Goal: Transaction & Acquisition: Purchase product/service

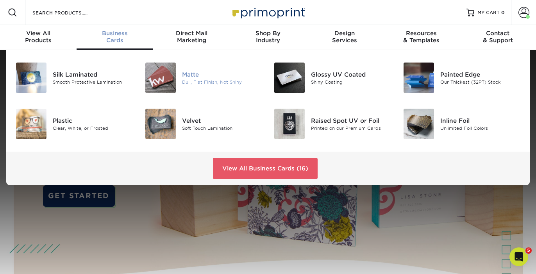
click at [179, 78] on div at bounding box center [160, 78] width 43 height 30
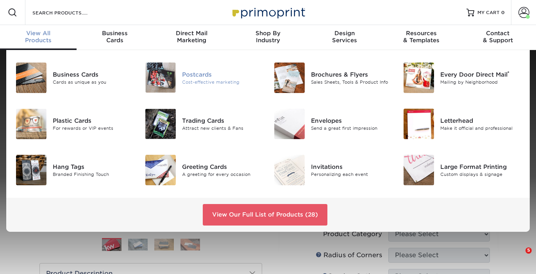
click at [186, 79] on div "Cost-effective marketing" at bounding box center [222, 82] width 80 height 7
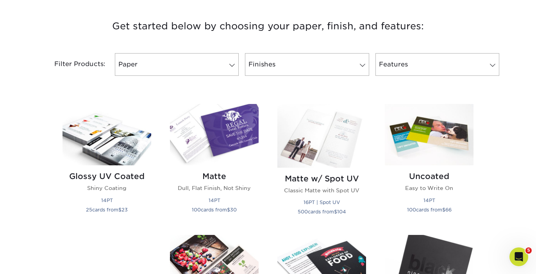
scroll to position [295, 0]
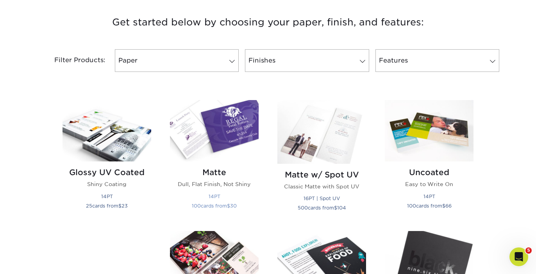
click at [214, 145] on img at bounding box center [214, 130] width 89 height 61
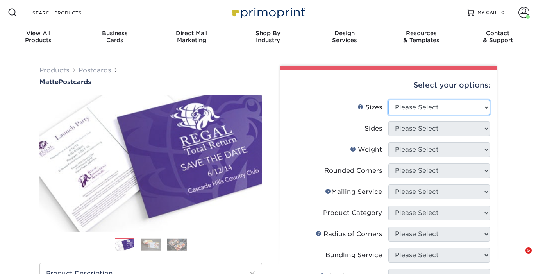
click at [422, 109] on select "Please Select 1.5" x 7" 2" x 4" 2" x 6" 2" x 7" 2" x 8" 2.12" x 5.5" 2.125" x 5…" at bounding box center [439, 107] width 102 height 15
select select "3.00x3.00"
click at [388, 100] on select "Please Select 1.5" x 7" 2" x 4" 2" x 6" 2" x 7" 2" x 8" 2.12" x 5.5" 2.125" x 5…" at bounding box center [439, 107] width 102 height 15
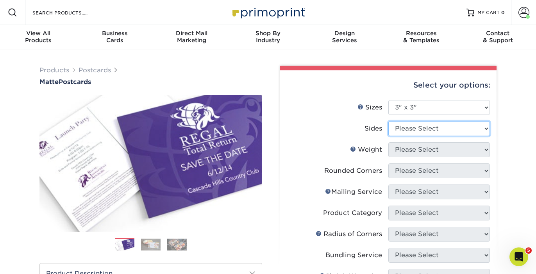
click at [420, 133] on select "Please Select Print Both Sides Print Front Only" at bounding box center [439, 128] width 102 height 15
select select "13abbda7-1d64-4f25-8bb2-c179b224825d"
click at [388, 121] on select "Please Select Print Both Sides Print Front Only" at bounding box center [439, 128] width 102 height 15
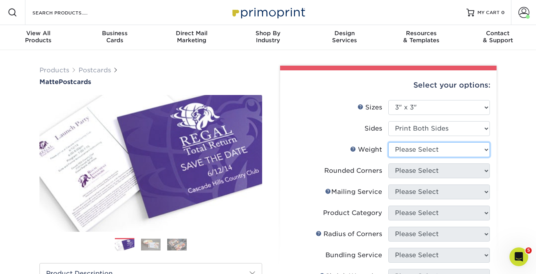
click at [429, 150] on select "Please Select 16PT 14PT" at bounding box center [439, 149] width 102 height 15
select select "16PT"
click at [388, 142] on select "Please Select 16PT 14PT" at bounding box center [439, 149] width 102 height 15
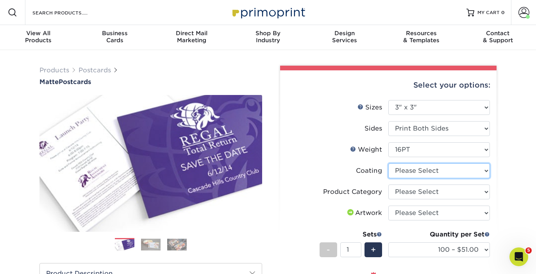
click at [437, 172] on select at bounding box center [439, 170] width 102 height 15
select select "121bb7b5-3b4d-429f-bd8d-bbf80e953313"
click at [388, 163] on select at bounding box center [439, 170] width 102 height 15
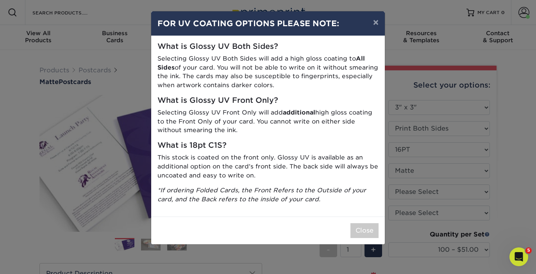
click at [363, 223] on div "Close" at bounding box center [268, 230] width 234 height 28
click at [363, 228] on button "Close" at bounding box center [364, 230] width 28 height 15
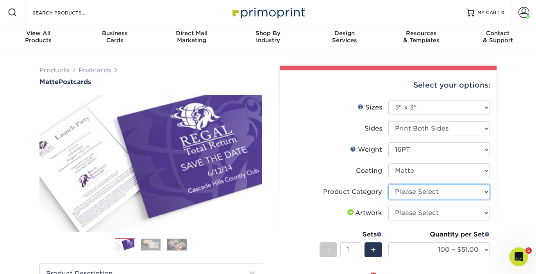
click at [419, 186] on select "Please Select Postcards" at bounding box center [439, 191] width 102 height 15
select select "9b7272e0-d6c8-4c3c-8e97-d3a1bcdab858"
click at [388, 184] on select "Please Select Postcards" at bounding box center [439, 191] width 102 height 15
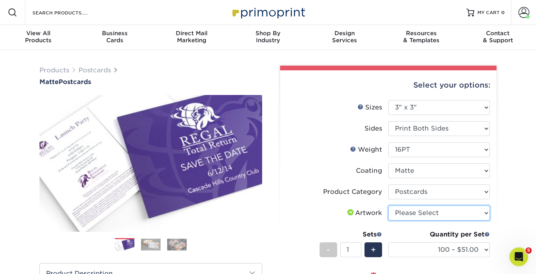
click at [410, 215] on select "Please Select I will upload files I need a design - $150" at bounding box center [439, 213] width 102 height 15
select select "upload"
click at [388, 206] on select "Please Select I will upload files I need a design - $150" at bounding box center [439, 213] width 102 height 15
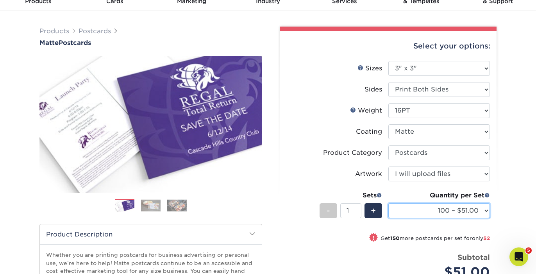
click at [462, 207] on select "100 – $51.00 250 – $53.00 500 – $58.00 1000 – $69.00 2500 – $111.00 5000 – $169…" at bounding box center [439, 210] width 102 height 15
select select "500 – $58.00"
click at [388, 203] on select "100 – $51.00 250 – $53.00 500 – $58.00 1000 – $69.00 2500 – $111.00 5000 – $169…" at bounding box center [439, 210] width 102 height 15
click at [432, 207] on select "100 – $51.00 250 – $53.00 500 – $58.00 1000 – $69.00 2500 – $111.00 5000 – $169…" at bounding box center [439, 210] width 102 height 15
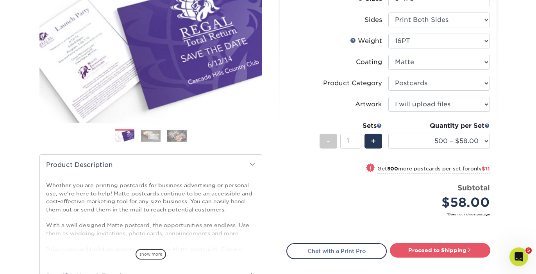
scroll to position [115, 0]
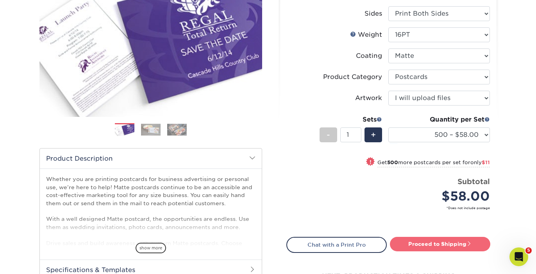
click at [436, 249] on link "Proceed to Shipping" at bounding box center [440, 244] width 100 height 14
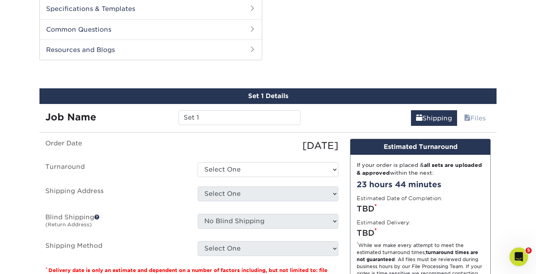
scroll to position [397, 0]
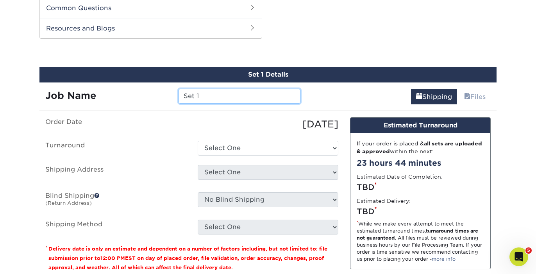
click at [213, 99] on input "Set 1" at bounding box center [240, 96] width 122 height 15
type input "k"
type input "Kids Serve Cards"
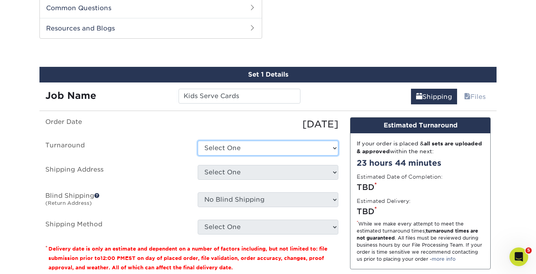
click at [230, 150] on select "Select One 2-4 Business Days 2 Day Next Business Day" at bounding box center [268, 148] width 141 height 15
select select "0eefc7f1-4ebc-4bbb-9297-1f6e120506d0"
click at [198, 141] on select "Select One 2-4 Business Days 2 Day Next Business Day" at bounding box center [268, 148] width 141 height 15
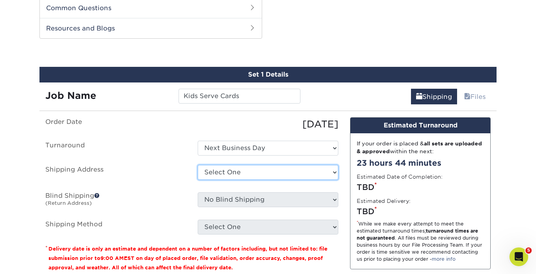
click at [228, 175] on select "Select One Tribe YTH Postcards + Add New Address" at bounding box center [268, 172] width 141 height 15
select select "225575"
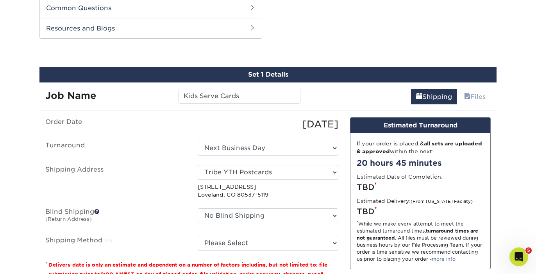
click at [267, 212] on select "No Blind Shipping Tribe YTH Postcards + Add New Address" at bounding box center [268, 215] width 141 height 15
select select "225575"
click at [198, 208] on select "No Blind Shipping Tribe YTH Postcards + Add New Address" at bounding box center [268, 215] width 141 height 15
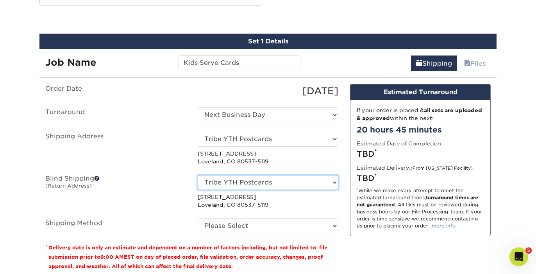
scroll to position [433, 0]
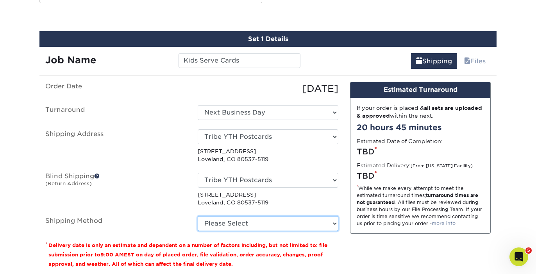
click at [261, 227] on select "Please Select Ground Shipping (+$17.82) 3 Day Shipping Service (+$21.07) 2 Day …" at bounding box center [268, 223] width 141 height 15
select select "03"
click at [198, 216] on select "Please Select Ground Shipping (+$17.82) 3 Day Shipping Service (+$21.07) 2 Day …" at bounding box center [268, 223] width 141 height 15
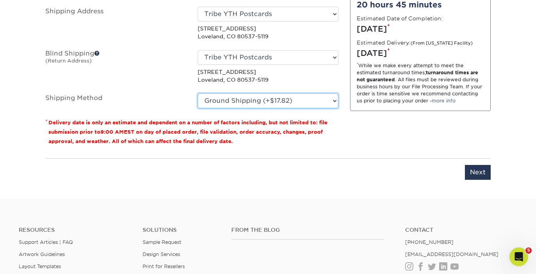
scroll to position [555, 0]
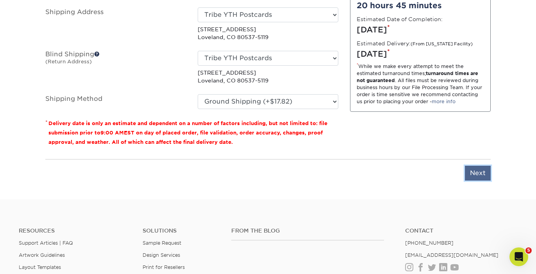
click at [483, 169] on input "Next" at bounding box center [478, 173] width 26 height 15
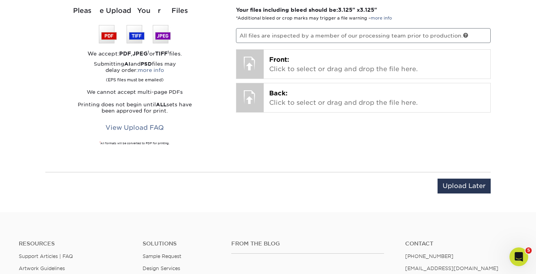
scroll to position [486, 0]
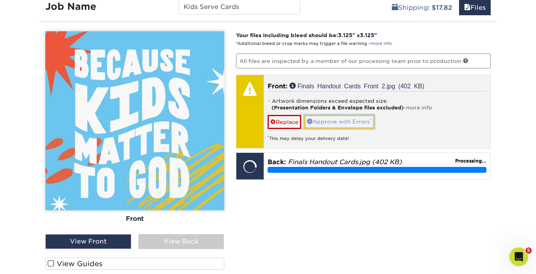
click at [338, 120] on link "Approve with Errors *" at bounding box center [339, 121] width 70 height 13
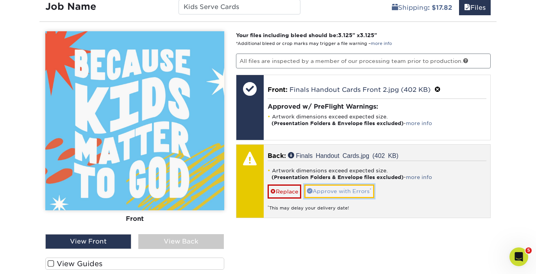
click at [340, 191] on link "Approve with Errors *" at bounding box center [339, 190] width 70 height 13
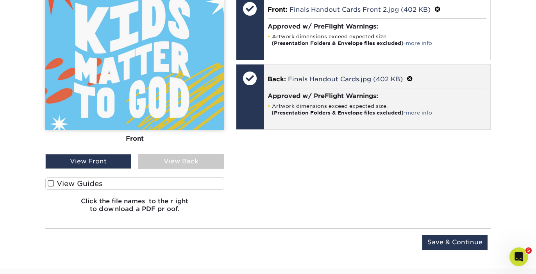
scroll to position [569, 0]
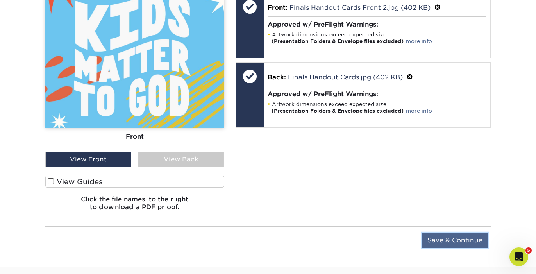
click at [437, 241] on input "Save & Continue" at bounding box center [454, 240] width 65 height 15
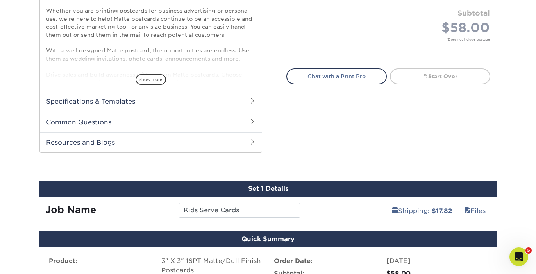
scroll to position [235, 0]
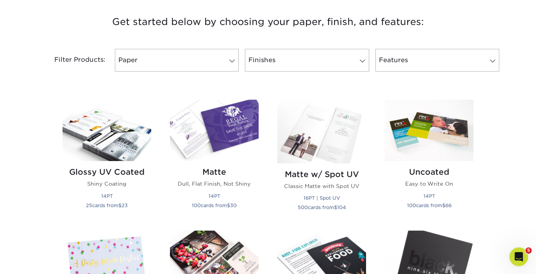
scroll to position [280, 0]
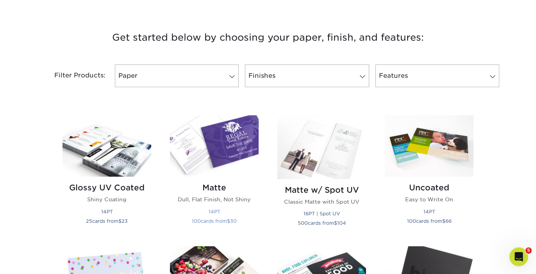
click at [216, 155] on img at bounding box center [214, 145] width 89 height 61
click at [221, 222] on small "100 cards from $ 30" at bounding box center [214, 221] width 45 height 6
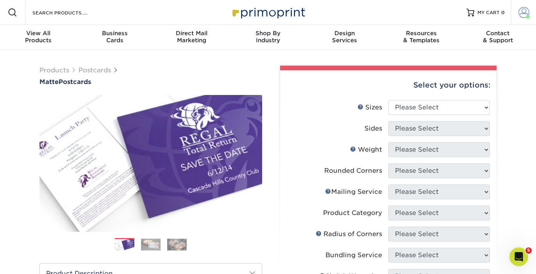
click at [524, 16] on span at bounding box center [524, 12] width 11 height 11
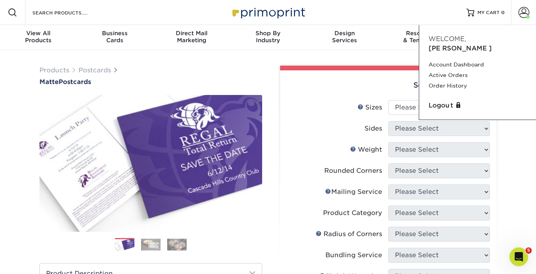
click at [323, 17] on div "Resources Menu Search Products Account [PERSON_NAME][GEOGRAPHIC_DATA] Account D…" at bounding box center [268, 12] width 536 height 25
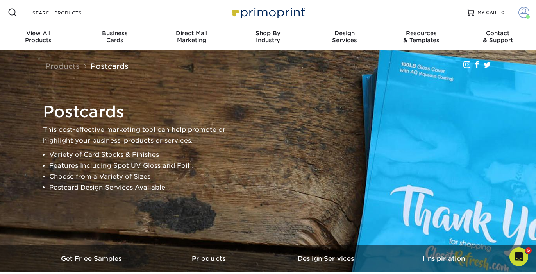
click at [515, 16] on link "Account" at bounding box center [523, 12] width 25 height 25
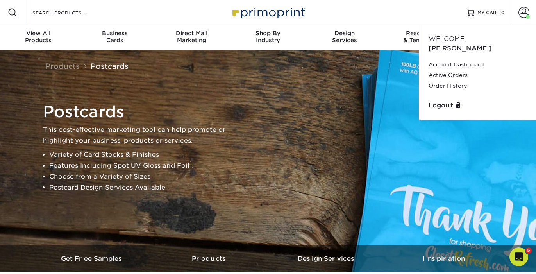
click at [342, 13] on div "Resources Menu Search Products Account Welcome, Brandon Account Dashboard Activ…" at bounding box center [268, 12] width 536 height 25
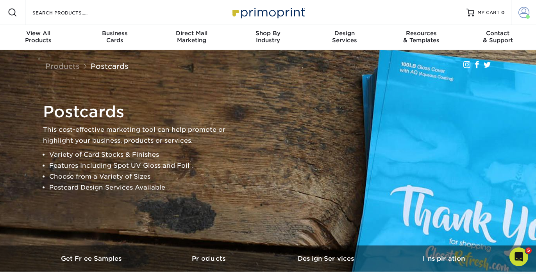
click at [512, 13] on link "Account" at bounding box center [523, 12] width 25 height 25
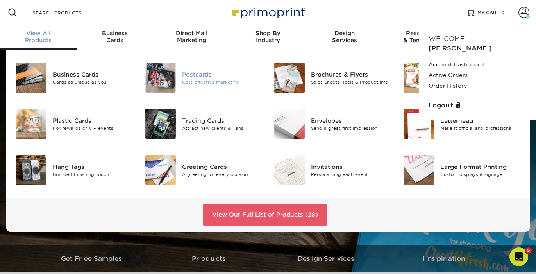
click at [189, 82] on div "Cost-effective marketing" at bounding box center [222, 82] width 80 height 7
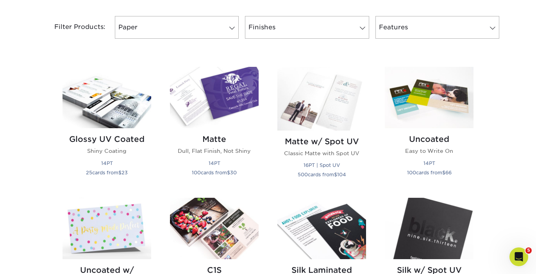
scroll to position [321, 0]
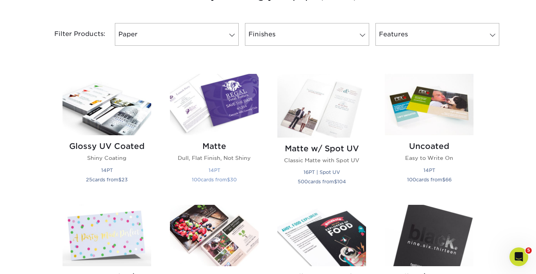
click at [211, 129] on img at bounding box center [214, 104] width 89 height 61
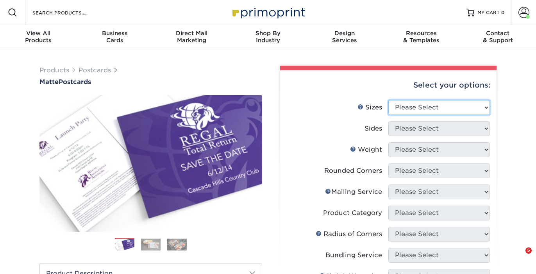
click at [435, 114] on select "Please Select 1.5" x 7" 2" x 4" 2" x 6" 2" x 7" 2" x 8" 2.12" x 5.5" 2.125" x 5…" at bounding box center [439, 107] width 102 height 15
select select "3.00x3.00"
click at [388, 100] on select "Please Select 1.5" x 7" 2" x 4" 2" x 6" 2" x 7" 2" x 8" 2.12" x 5.5" 2.125" x 5…" at bounding box center [439, 107] width 102 height 15
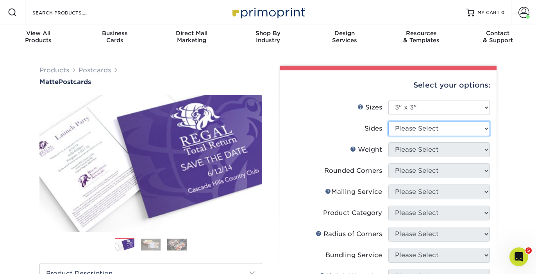
click at [423, 126] on select "Please Select Print Both Sides Print Front Only" at bounding box center [439, 128] width 102 height 15
select select "13abbda7-1d64-4f25-8bb2-c179b224825d"
click at [388, 121] on select "Please Select Print Both Sides Print Front Only" at bounding box center [439, 128] width 102 height 15
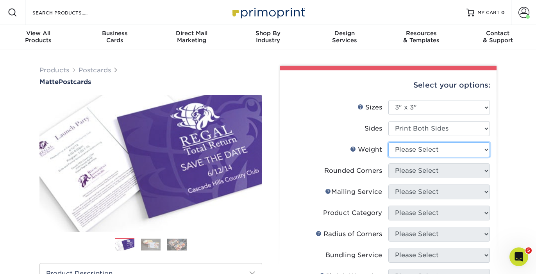
click at [442, 148] on select "Please Select 16PT 14PT" at bounding box center [439, 149] width 102 height 15
select select "16PT"
click at [388, 142] on select "Please Select 16PT 14PT" at bounding box center [439, 149] width 102 height 15
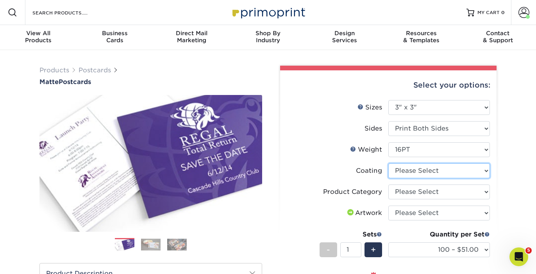
click at [434, 172] on select at bounding box center [439, 170] width 102 height 15
select select "121bb7b5-3b4d-429f-bd8d-bbf80e953313"
click at [388, 163] on select at bounding box center [439, 170] width 102 height 15
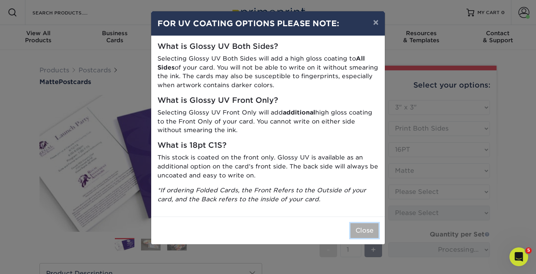
click at [361, 229] on button "Close" at bounding box center [364, 230] width 28 height 15
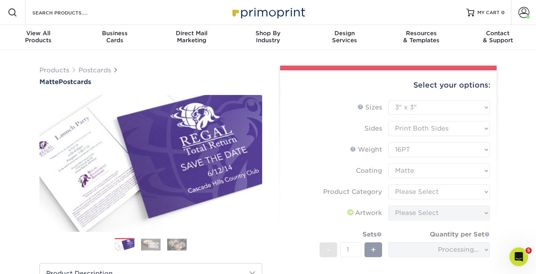
click at [418, 173] on form "Sizes Help Sizes Please Select 1.5" x 7" 2" x 4" 2" x 6" 2" x 7" 2" x 8" 2.12" …" at bounding box center [388, 212] width 204 height 224
click at [415, 192] on form "Sizes Help Sizes Please Select 1.5" x 7" 2" x 4" 2" x 6" 2" x 7" 2" x 8" 2.12" …" at bounding box center [388, 212] width 204 height 224
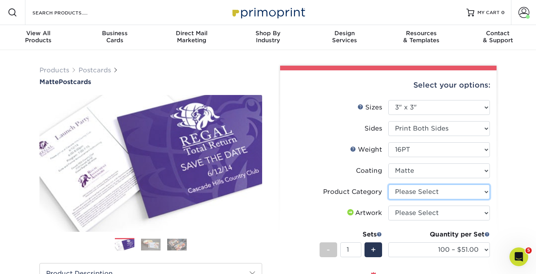
click at [419, 190] on select "Please Select Postcards" at bounding box center [439, 191] width 102 height 15
select select "9b7272e0-d6c8-4c3c-8e97-d3a1bcdab858"
click at [388, 184] on select "Please Select Postcards" at bounding box center [439, 191] width 102 height 15
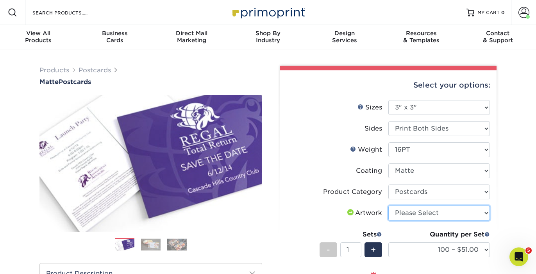
click at [422, 215] on select "Please Select I will upload files I need a design - $150" at bounding box center [439, 213] width 102 height 15
select select "upload"
click at [388, 206] on select "Please Select I will upload files I need a design - $150" at bounding box center [439, 213] width 102 height 15
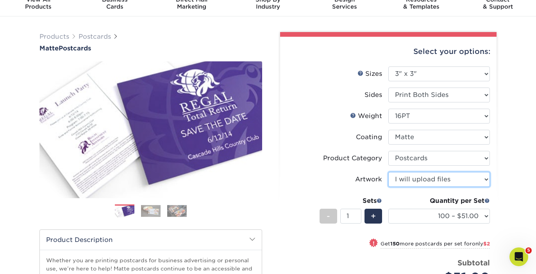
scroll to position [37, 0]
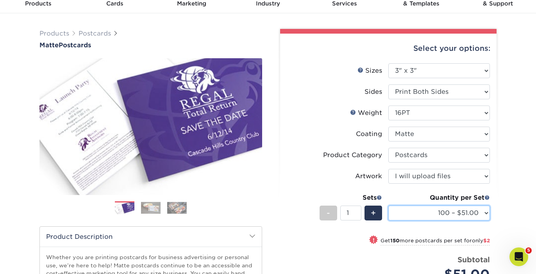
click at [461, 215] on select "100 – $51.00 250 – $53.00 500 – $58.00 1000 – $69.00 2500 – $111.00 5000 – $169…" at bounding box center [439, 213] width 102 height 15
select select "500 – $58.00"
click at [388, 206] on select "100 – $51.00 250 – $53.00 500 – $58.00 1000 – $69.00 2500 – $111.00 5000 – $169…" at bounding box center [439, 213] width 102 height 15
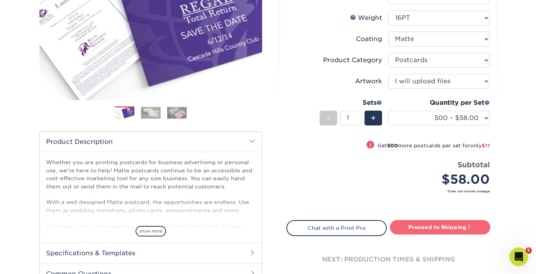
click at [451, 227] on link "Proceed to Shipping" at bounding box center [440, 227] width 100 height 14
type input "Set 1"
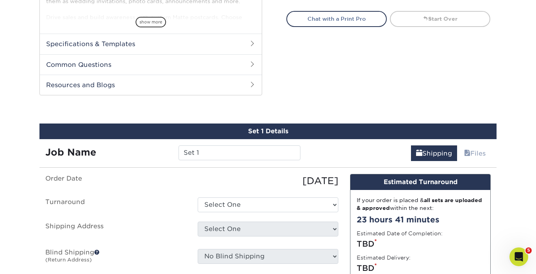
scroll to position [397, 0]
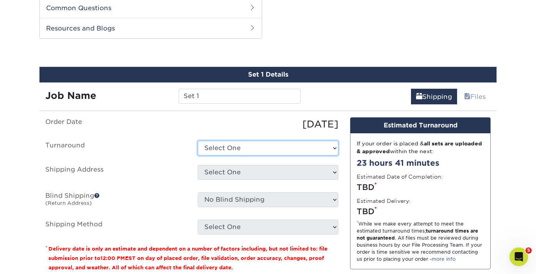
click at [256, 141] on select "Select One 2-4 Business Days 2 Day Next Business Day" at bounding box center [268, 148] width 141 height 15
select select "0eefc7f1-4ebc-4bbb-9297-1f6e120506d0"
click at [198, 141] on select "Select One 2-4 Business Days 2 Day Next Business Day" at bounding box center [268, 148] width 141 height 15
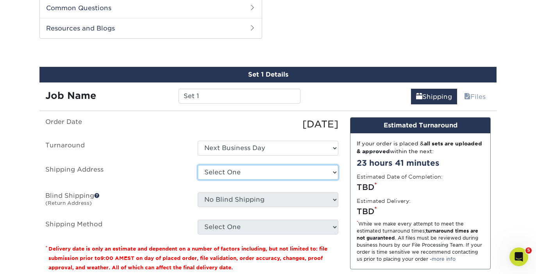
click at [245, 170] on select "Select One Tribe YTH Postcards + Add New Address" at bounding box center [268, 172] width 141 height 15
select select "225575"
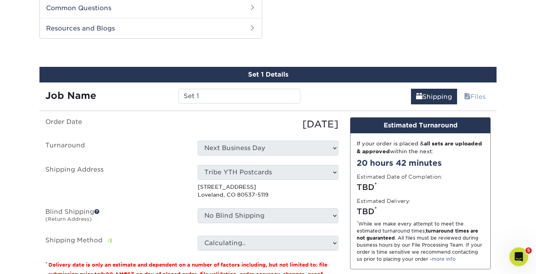
click at [250, 205] on ul "Order Date 09/25/2025 Turnaround Select One 2-4 Business Days 2 Day Next Busine…" at bounding box center [191, 183] width 293 height 133
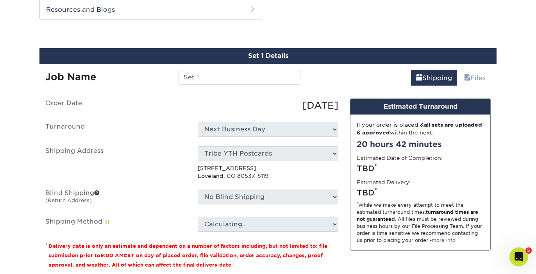
scroll to position [417, 0]
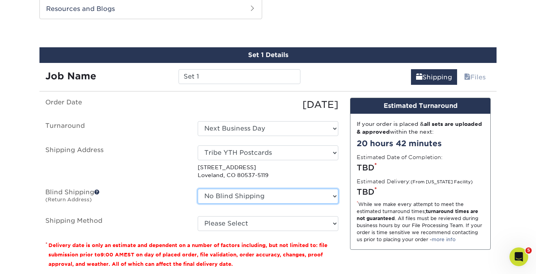
click at [270, 199] on select "No Blind Shipping Tribe YTH Postcards + Add New Address" at bounding box center [268, 196] width 141 height 15
select select "225575"
click at [198, 189] on select "No Blind Shipping Tribe YTH Postcards + Add New Address" at bounding box center [268, 196] width 141 height 15
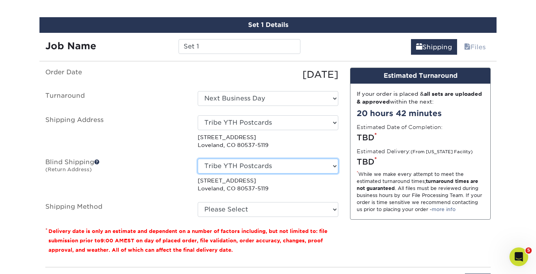
scroll to position [451, 0]
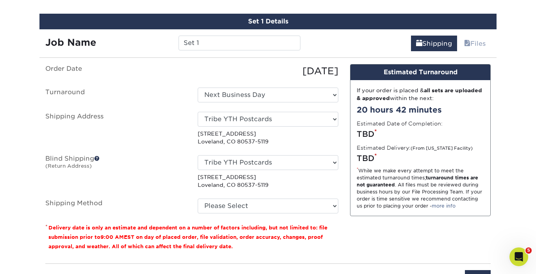
click at [270, 215] on fieldset "Order Date 09/25/2025 Turnaround Select One 2-4 Business Days 2 Day Next Busine…" at bounding box center [191, 143] width 293 height 159
click at [263, 206] on select "Please Select Ground Shipping (+$17.82) 3 Day Shipping Service (+$21.07) 2 Day …" at bounding box center [268, 205] width 141 height 15
select select "03"
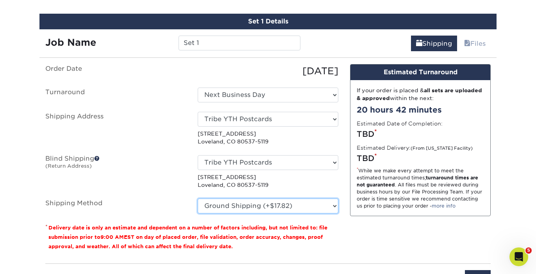
click at [198, 198] on select "Please Select Ground Shipping (+$17.82) 3 Day Shipping Service (+$21.07) 2 Day …" at bounding box center [268, 205] width 141 height 15
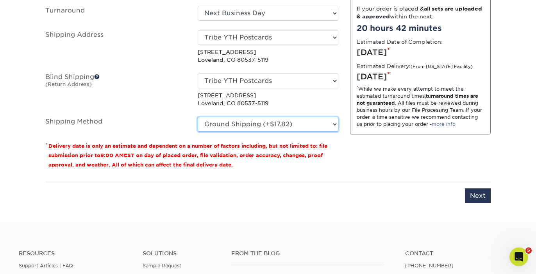
scroll to position [549, 0]
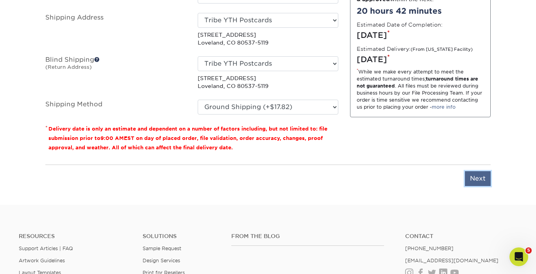
click at [475, 177] on input "Next" at bounding box center [478, 178] width 26 height 15
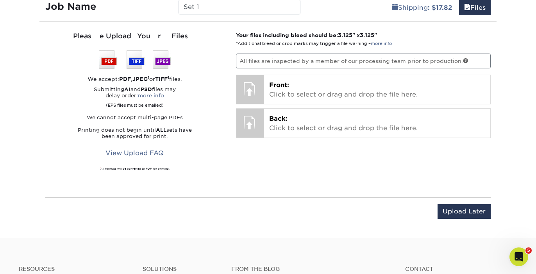
scroll to position [482, 0]
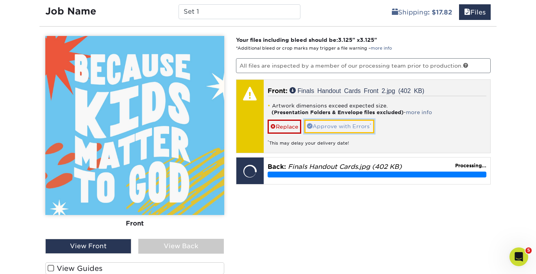
click at [359, 128] on link "Approve with Errors *" at bounding box center [339, 126] width 70 height 13
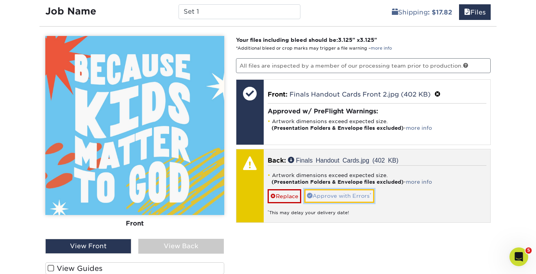
click at [332, 193] on link "Approve with Errors *" at bounding box center [339, 195] width 70 height 13
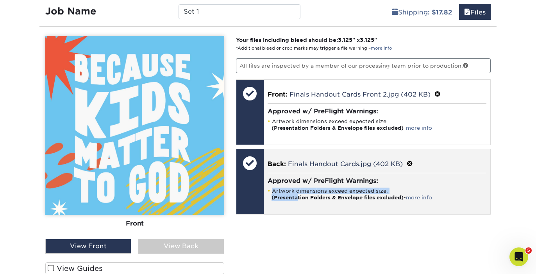
drag, startPoint x: 299, startPoint y: 199, endPoint x: 305, endPoint y: 183, distance: 17.3
click at [305, 183] on div "Approved w/ PreFlight Warnings: Artwork dimensions exceed expected size. (Prese…" at bounding box center [377, 189] width 219 height 32
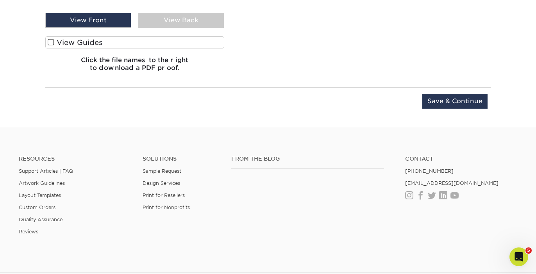
scroll to position [708, 0]
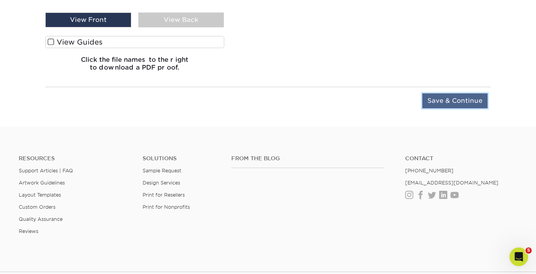
click at [463, 99] on input "Save & Continue" at bounding box center [454, 100] width 65 height 15
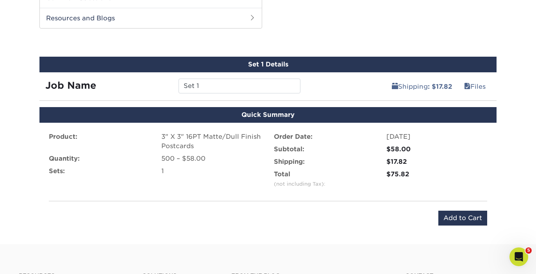
scroll to position [406, 0]
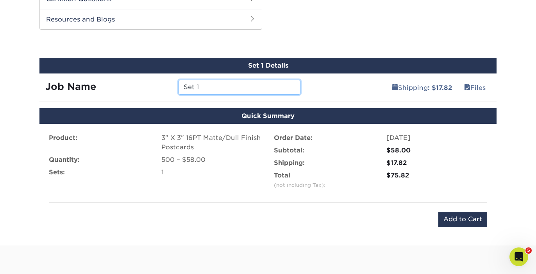
click at [239, 82] on input "Set 1" at bounding box center [240, 87] width 122 height 15
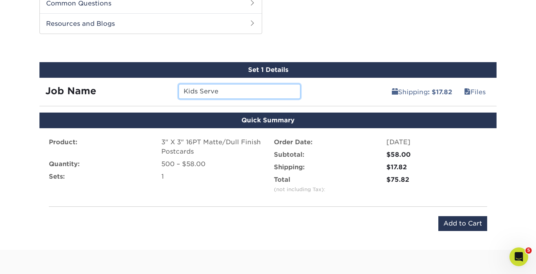
scroll to position [402, 0]
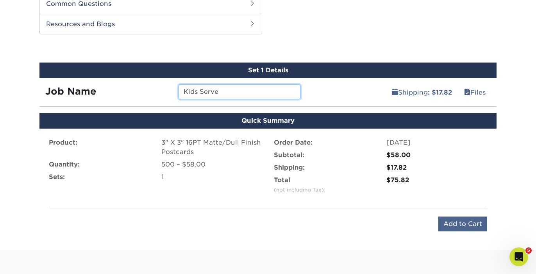
type input "Kids Serve"
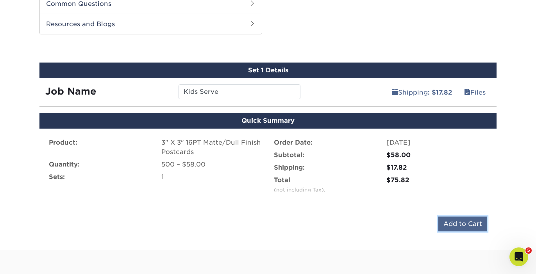
click at [451, 223] on input "Add to Cart" at bounding box center [462, 223] width 49 height 15
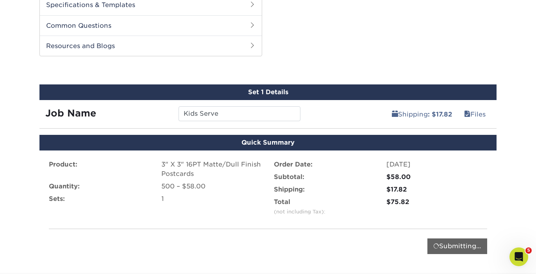
scroll to position [369, 0]
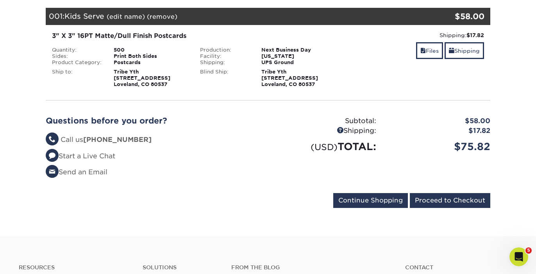
scroll to position [106, 0]
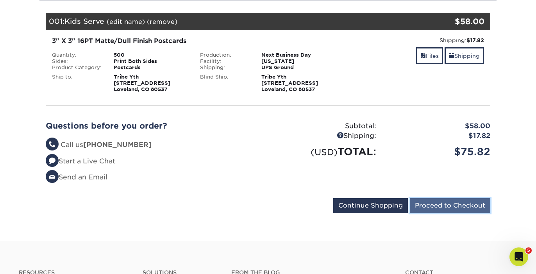
click at [453, 207] on input "Proceed to Checkout" at bounding box center [450, 205] width 80 height 15
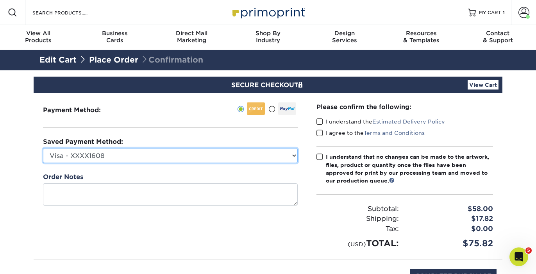
click at [188, 156] on select "Visa - XXXX1608 Visa - XXXX9544 Visa - XXXX8243 Visa - XXXX7872 Visa - XXXX4184…" at bounding box center [170, 155] width 255 height 15
select select "75680"
click at [43, 148] on select "Visa - XXXX1608 Visa - XXXX9544 Visa - XXXX8243 Visa - XXXX7872 Visa - XXXX4184…" at bounding box center [170, 155] width 255 height 15
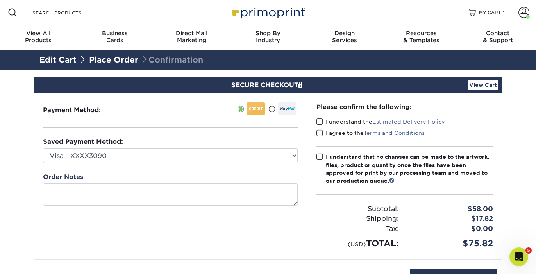
click at [322, 123] on span at bounding box center [319, 121] width 7 height 7
click at [0, 0] on input "I understand the Estimated Delivery Policy" at bounding box center [0, 0] width 0 height 0
click at [322, 130] on span at bounding box center [319, 132] width 7 height 7
click at [0, 0] on input "I agree to the Terms and Conditions" at bounding box center [0, 0] width 0 height 0
click at [321, 159] on span at bounding box center [319, 156] width 7 height 7
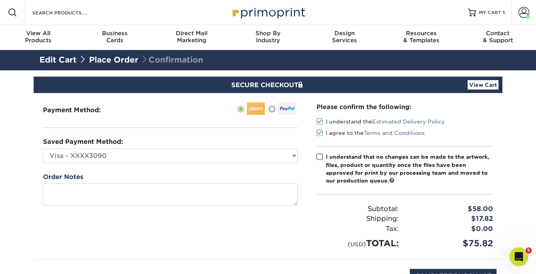
click at [0, 0] on input "I understand that no changes can be made to the artwork, files, product or quan…" at bounding box center [0, 0] width 0 height 0
